Goal: Information Seeking & Learning: Learn about a topic

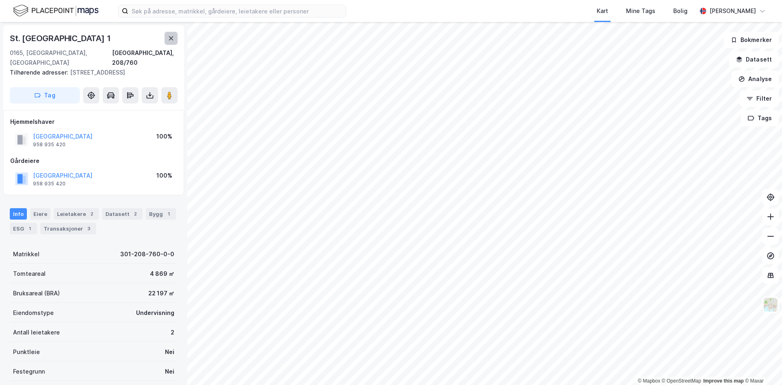
click at [169, 35] on icon at bounding box center [171, 38] width 7 height 7
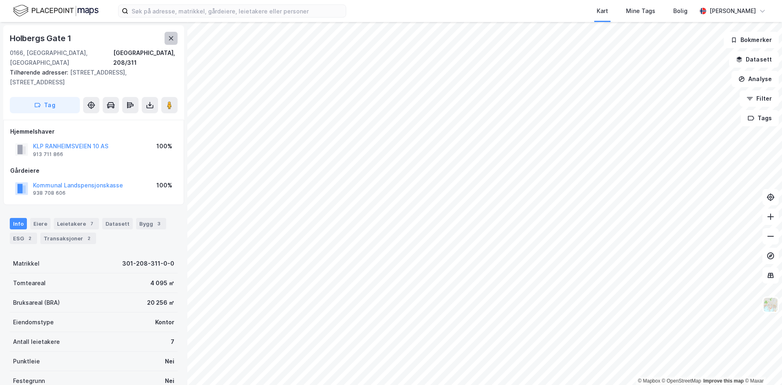
click at [176, 37] on button at bounding box center [171, 38] width 13 height 13
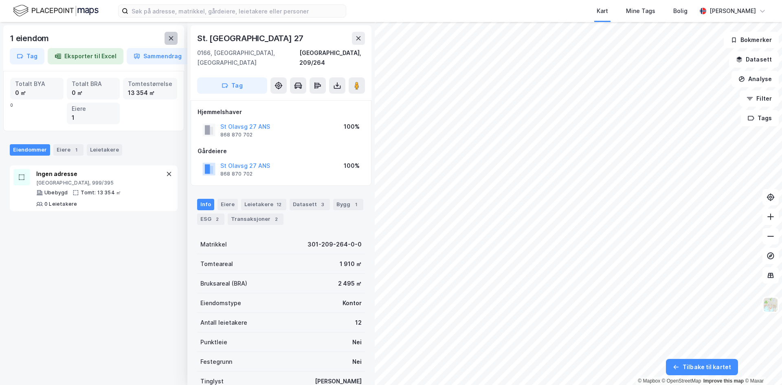
click at [173, 42] on button at bounding box center [171, 38] width 13 height 13
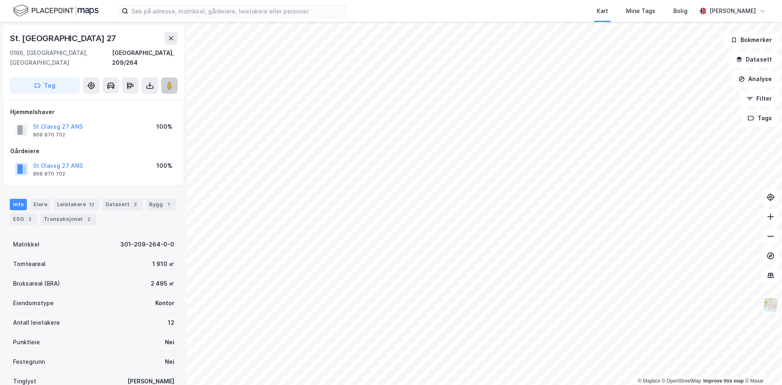
click at [167, 83] on button at bounding box center [169, 85] width 16 height 16
click at [171, 35] on icon at bounding box center [171, 38] width 7 height 7
